Goal: Consume media (video, audio)

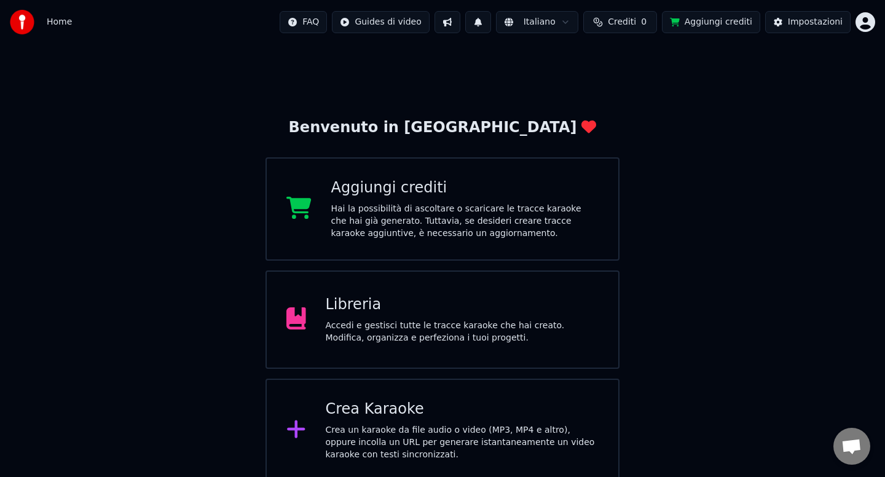
click at [397, 314] on div "Libreria" at bounding box center [463, 305] width 274 height 20
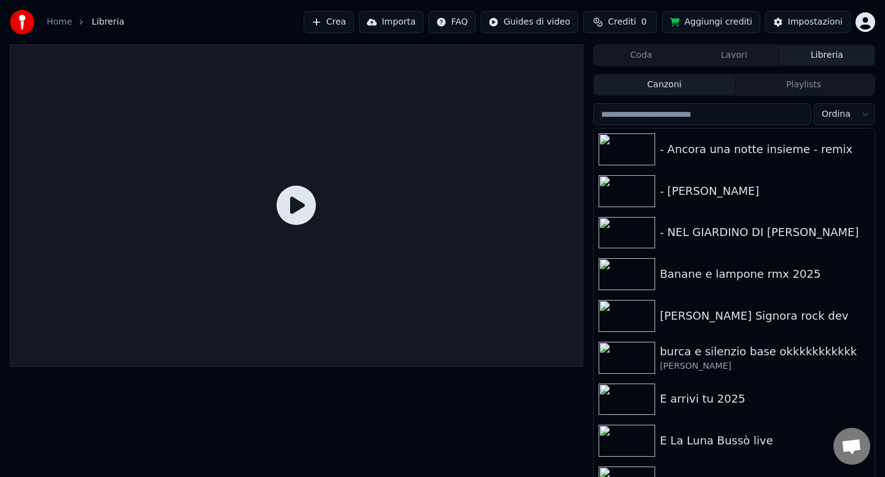
click at [679, 116] on input "search" at bounding box center [702, 114] width 218 height 22
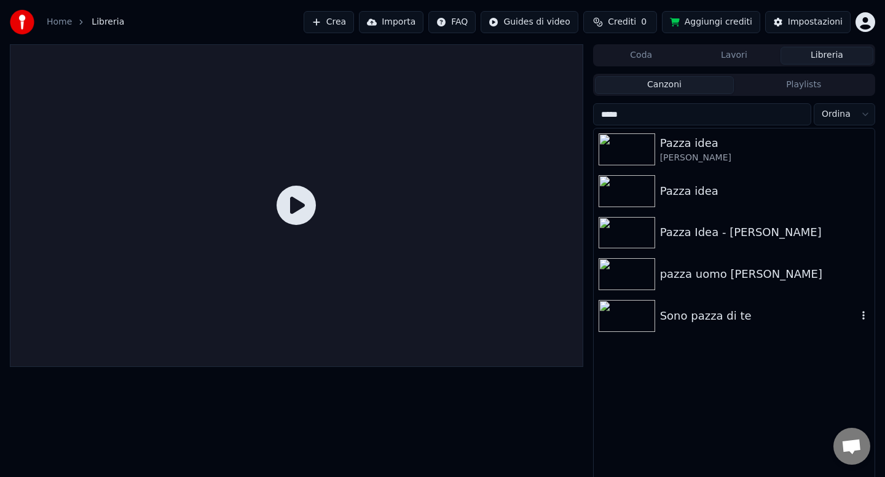
type input "*****"
click at [690, 310] on div "Sono pazza di te" at bounding box center [758, 315] width 197 height 17
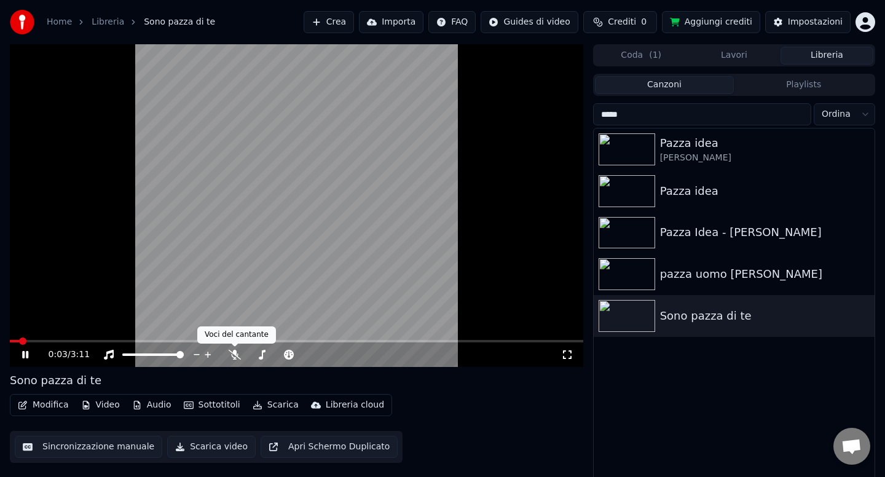
click at [285, 340] on span at bounding box center [297, 341] width 574 height 2
click at [30, 355] on icon at bounding box center [34, 355] width 29 height 10
click at [685, 274] on div "pazza uomo [PERSON_NAME]" at bounding box center [758, 274] width 197 height 17
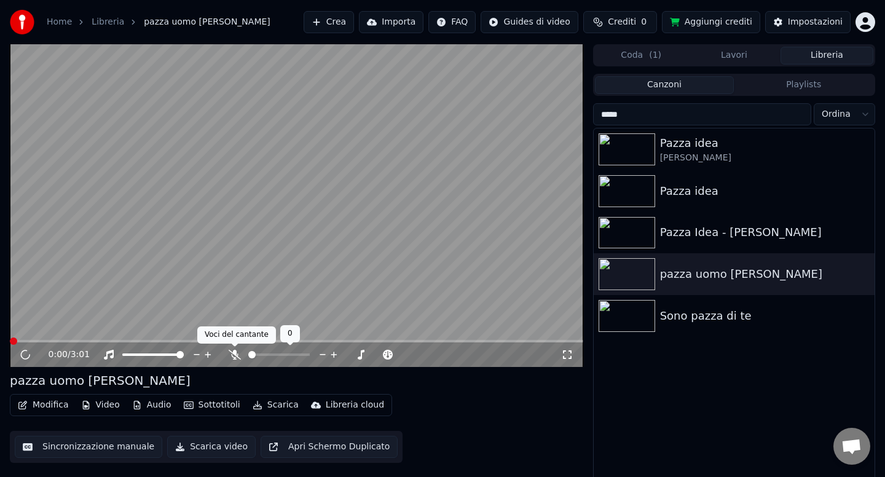
click at [233, 354] on icon at bounding box center [235, 355] width 12 height 10
click at [160, 405] on button "Audio" at bounding box center [151, 405] width 49 height 17
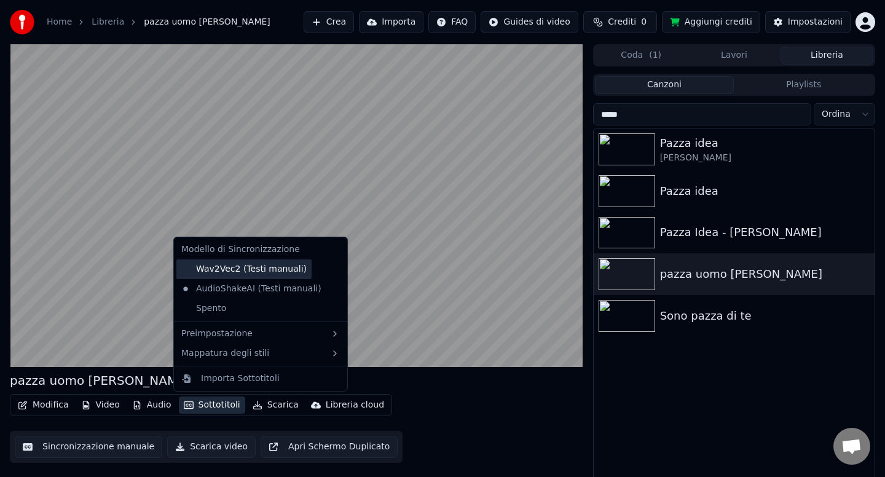
click at [219, 270] on div "Wav2Vec2 (Testi manuali)" at bounding box center [243, 269] width 135 height 20
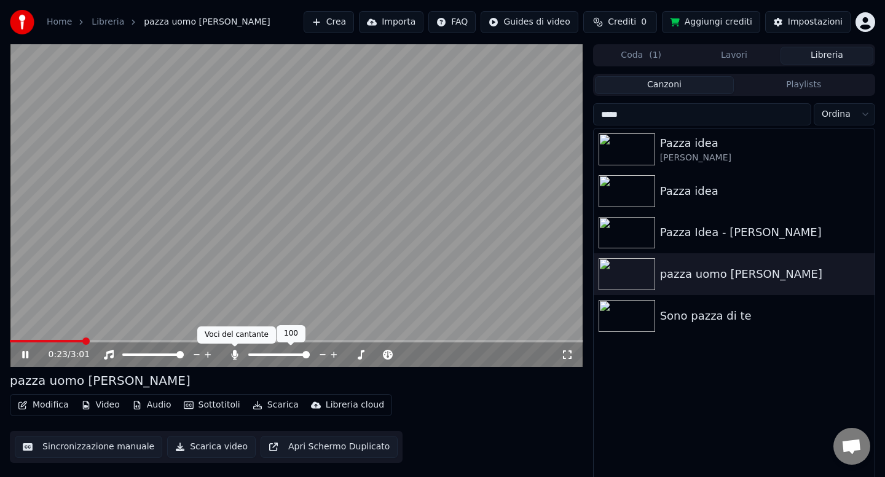
click at [233, 357] on icon at bounding box center [234, 355] width 7 height 10
click at [212, 409] on button "Sottotitoli" at bounding box center [212, 405] width 66 height 17
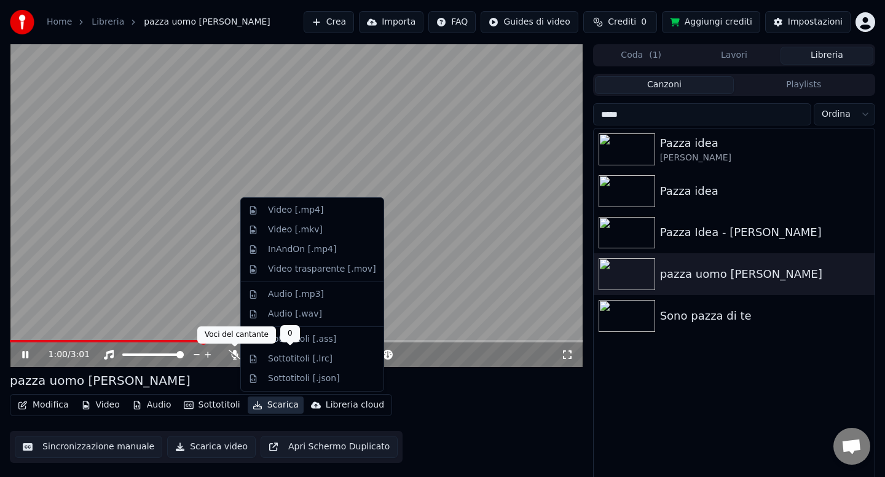
click at [234, 352] on icon at bounding box center [235, 355] width 12 height 10
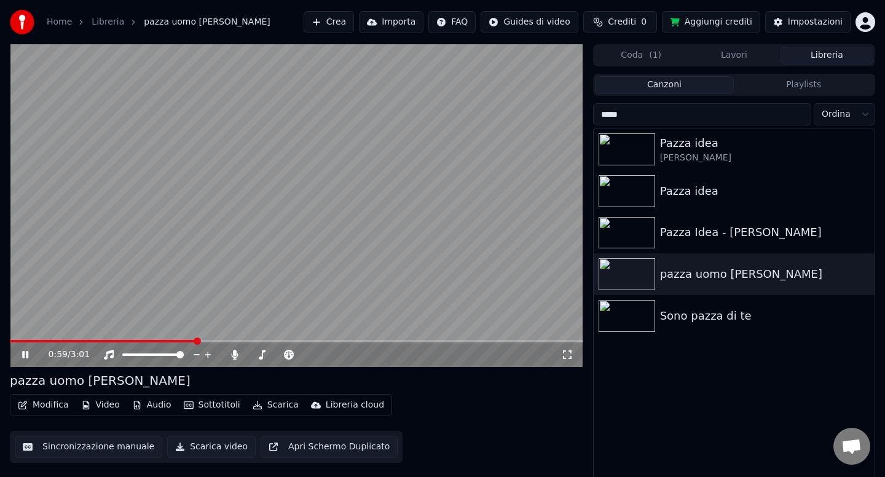
click at [196, 341] on span at bounding box center [103, 341] width 186 height 2
click at [304, 355] on span at bounding box center [305, 354] width 7 height 7
click at [23, 356] on icon at bounding box center [25, 354] width 6 height 7
